Goal: Task Accomplishment & Management: Complete application form

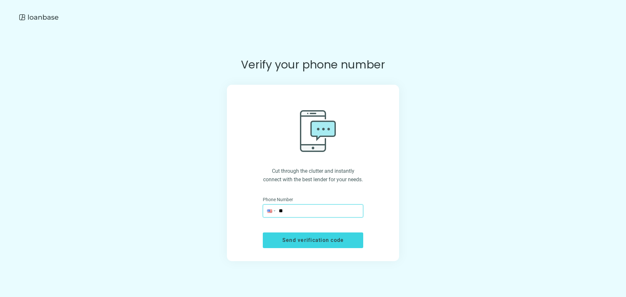
click at [332, 214] on input "**" at bounding box center [313, 211] width 100 height 12
type input "**********"
click at [340, 243] on span "Send verification code" at bounding box center [313, 240] width 62 height 6
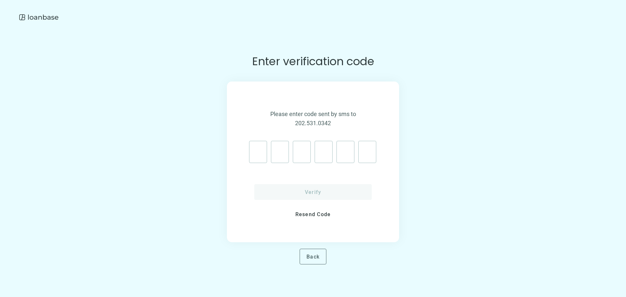
type input "*"
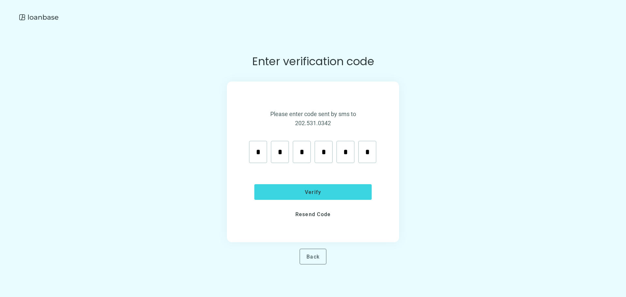
type input "*"
click at [254, 184] on button "Verify" at bounding box center [312, 192] width 117 height 16
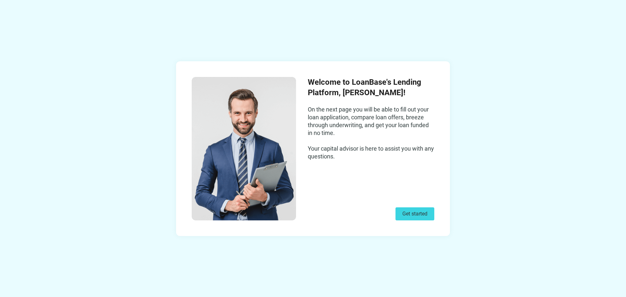
click at [328, 254] on div "Welcome to LoanBase's Lending Platform, [PERSON_NAME]! On the next page you wil…" at bounding box center [313, 148] width 626 height 297
click at [330, 256] on div "Welcome to LoanBase's Lending Platform, [PERSON_NAME]! On the next page you wil…" at bounding box center [313, 148] width 626 height 297
click at [403, 212] on span "Get started" at bounding box center [414, 213] width 25 height 6
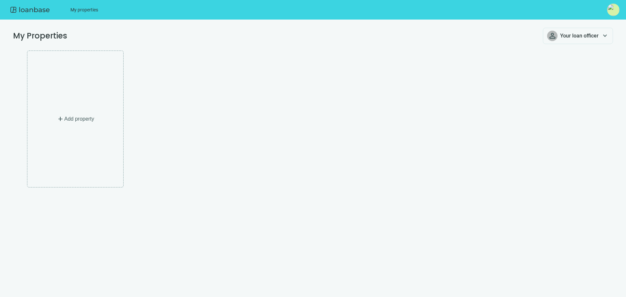
click at [614, 8] on img at bounding box center [613, 10] width 12 height 12
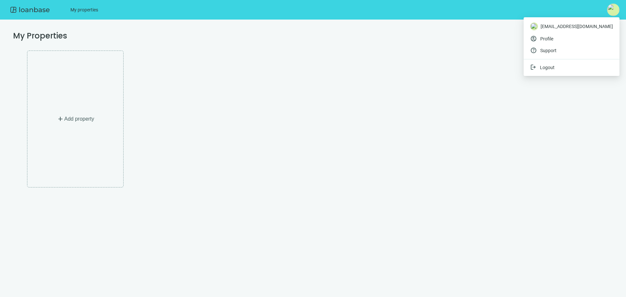
click at [534, 144] on div "add Add property" at bounding box center [312, 168] width 599 height 236
